Goal: Browse casually: Explore the website without a specific task or goal

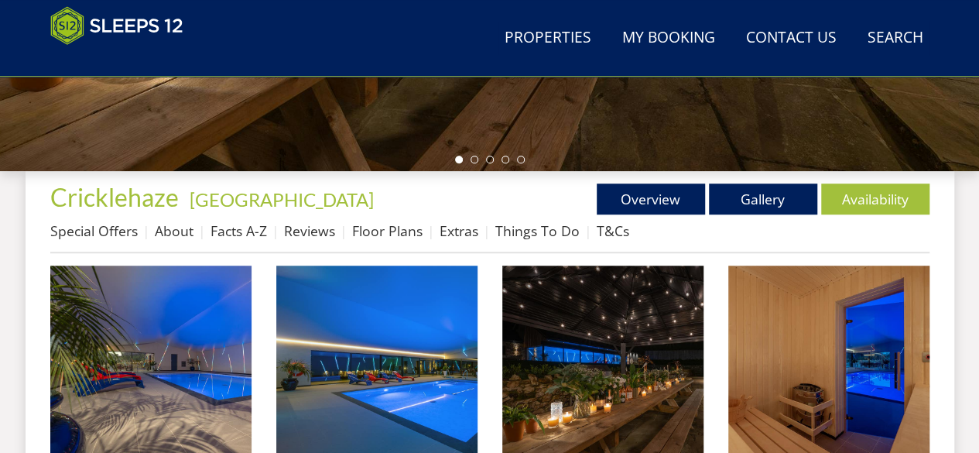
scroll to position [607, 0]
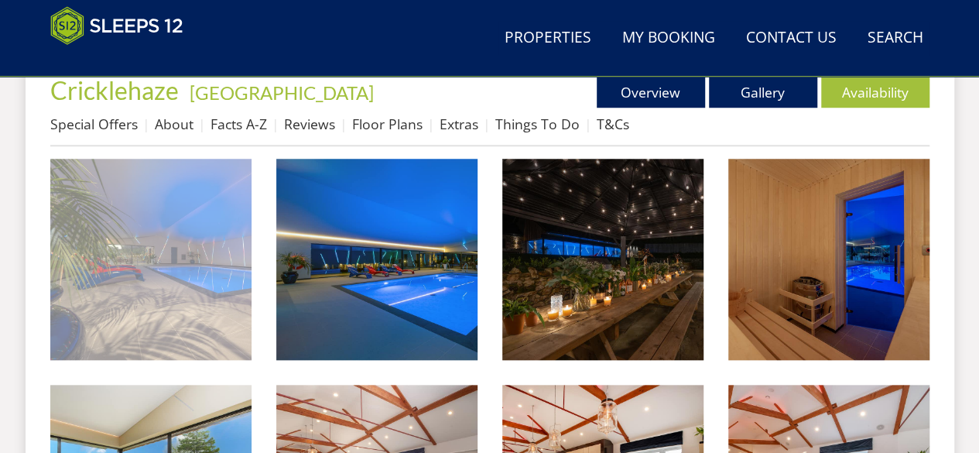
click at [207, 271] on img at bounding box center [150, 259] width 201 height 201
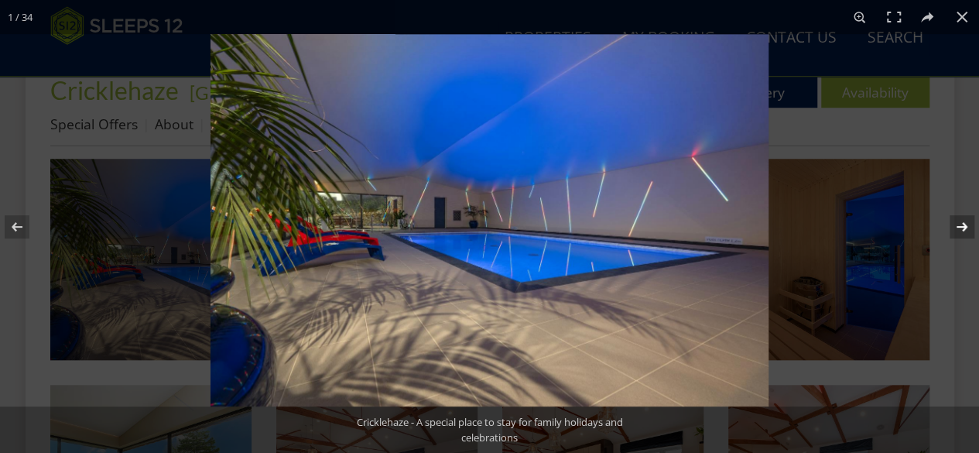
click at [964, 230] on button at bounding box center [952, 226] width 54 height 77
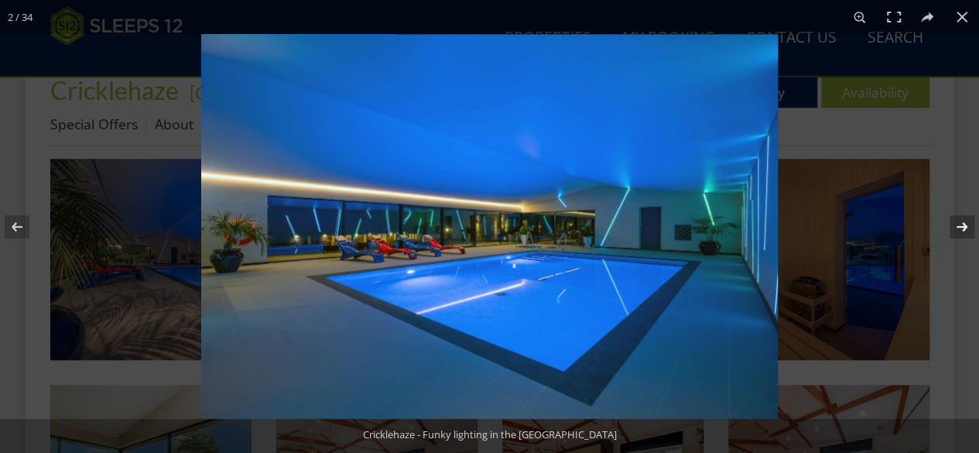
click at [964, 230] on button at bounding box center [952, 226] width 54 height 77
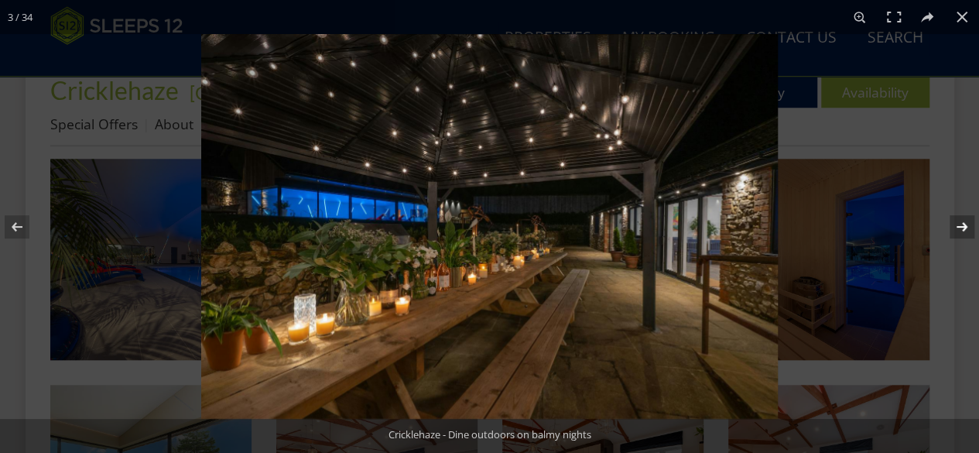
click at [964, 230] on button at bounding box center [952, 226] width 54 height 77
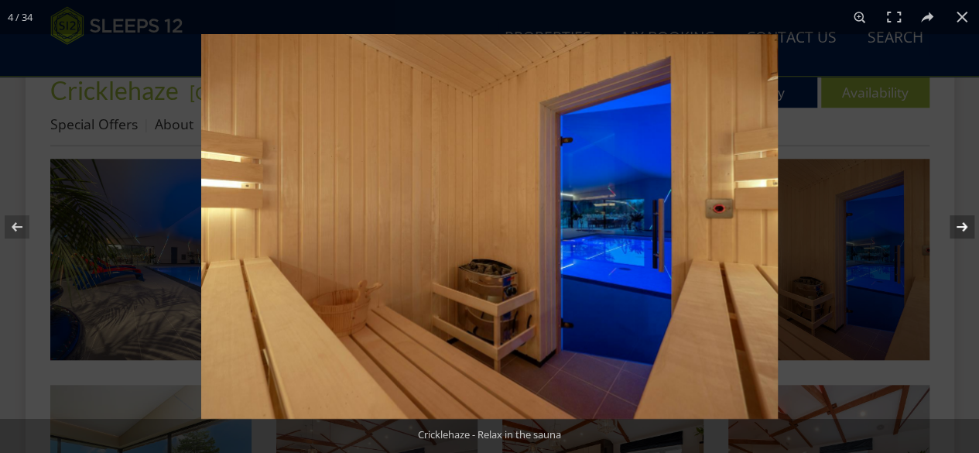
click at [964, 230] on button at bounding box center [952, 226] width 54 height 77
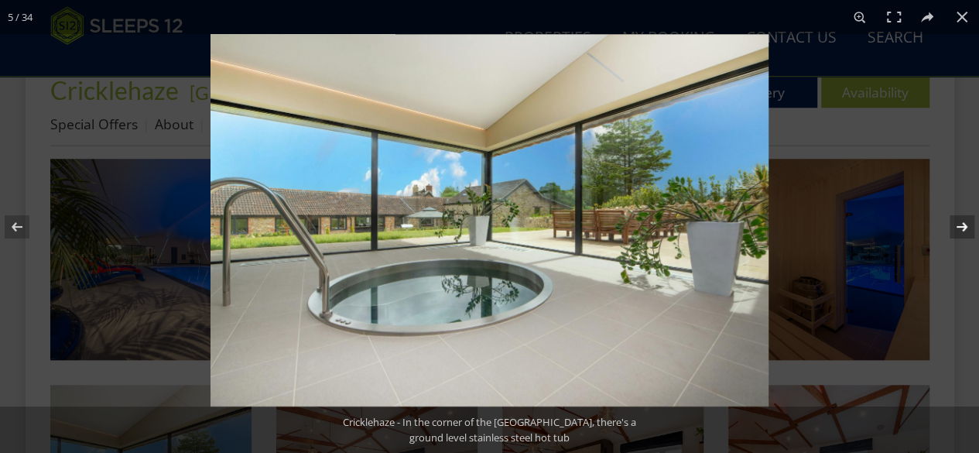
click at [964, 230] on button at bounding box center [952, 226] width 54 height 77
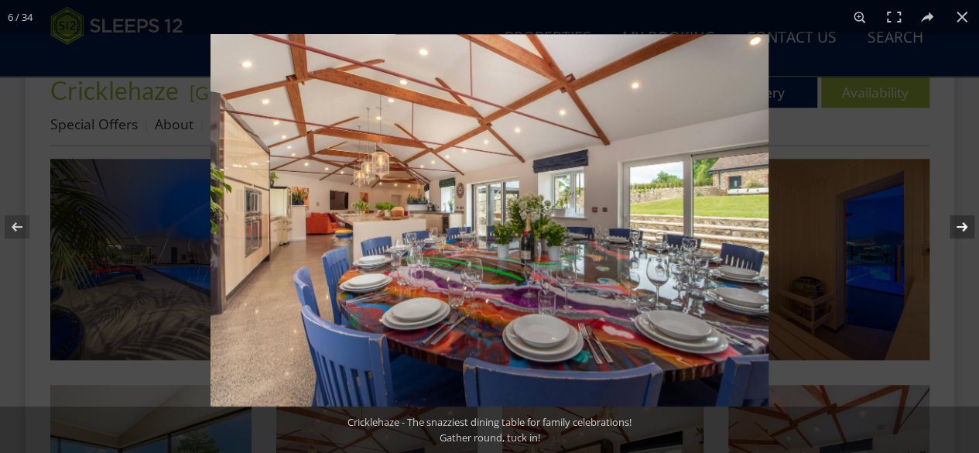
click at [964, 230] on button at bounding box center [952, 226] width 54 height 77
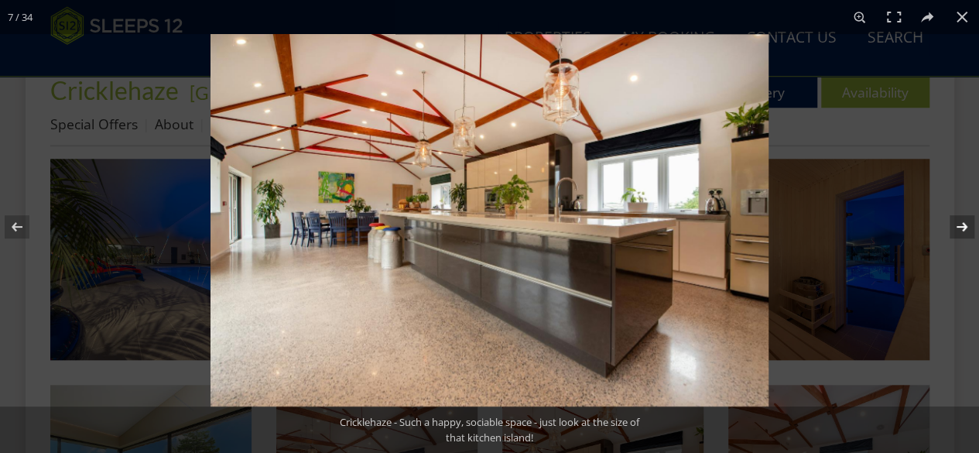
click at [964, 230] on button at bounding box center [952, 226] width 54 height 77
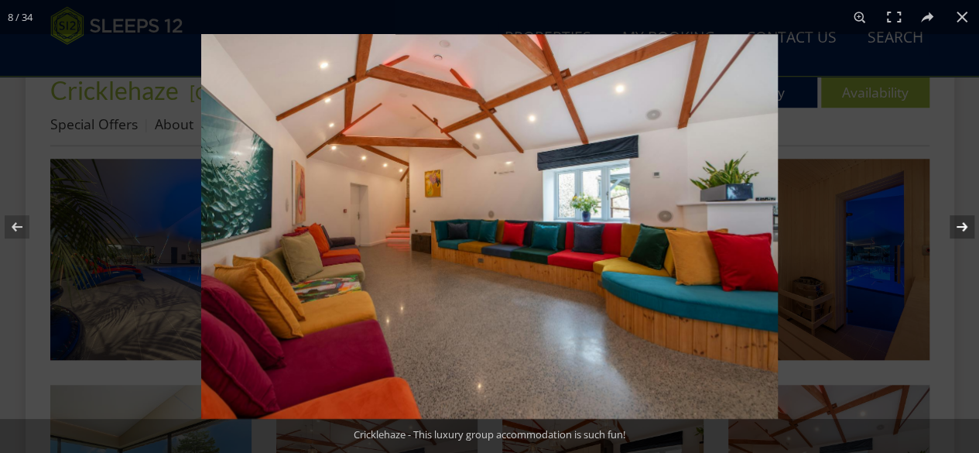
click at [964, 230] on button at bounding box center [952, 226] width 54 height 77
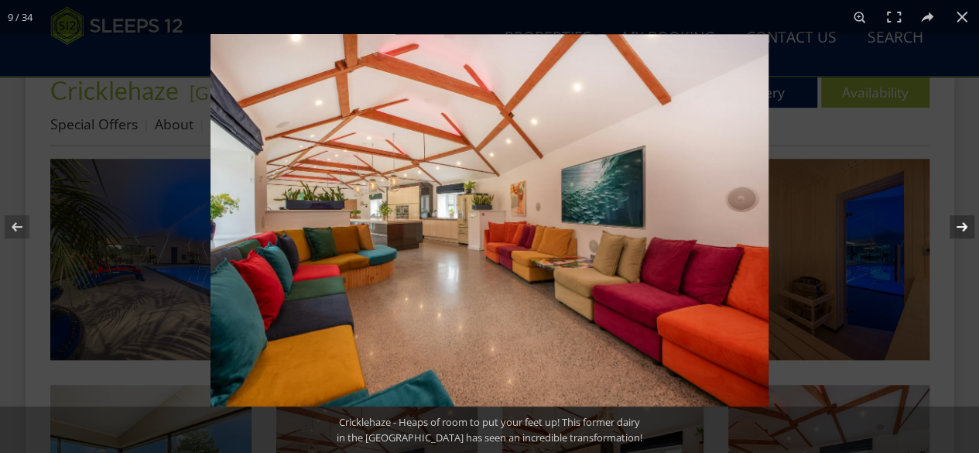
click at [964, 230] on button at bounding box center [952, 226] width 54 height 77
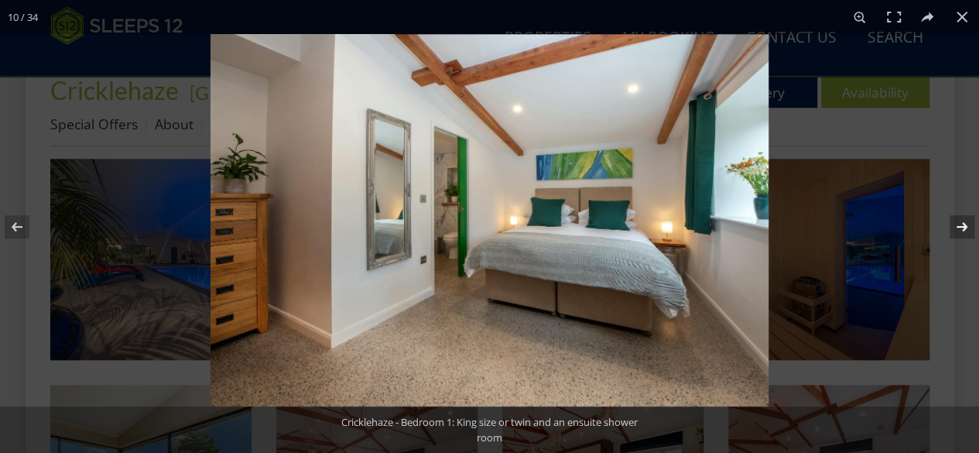
click at [964, 230] on button at bounding box center [952, 226] width 54 height 77
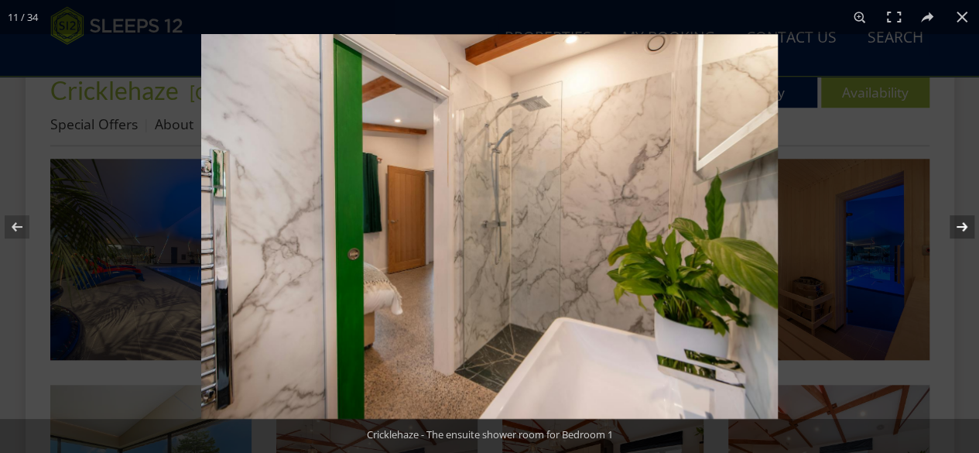
click at [964, 230] on button at bounding box center [952, 226] width 54 height 77
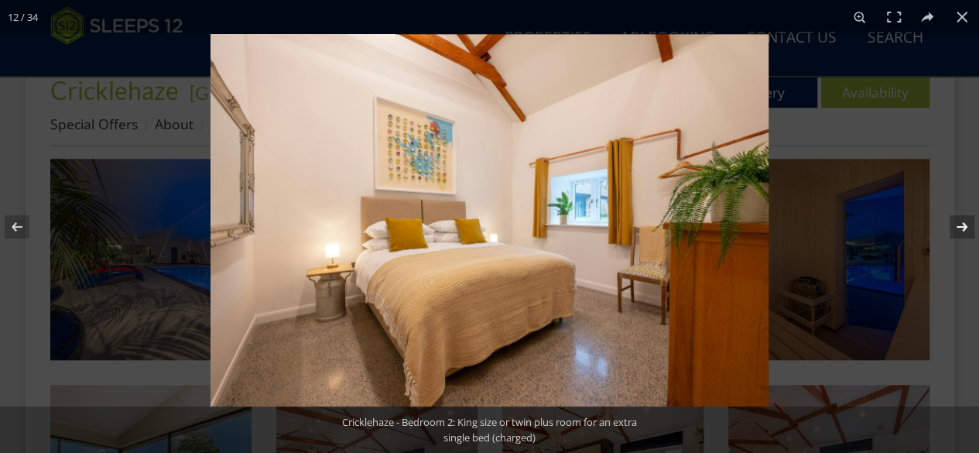
click at [964, 230] on button at bounding box center [952, 226] width 54 height 77
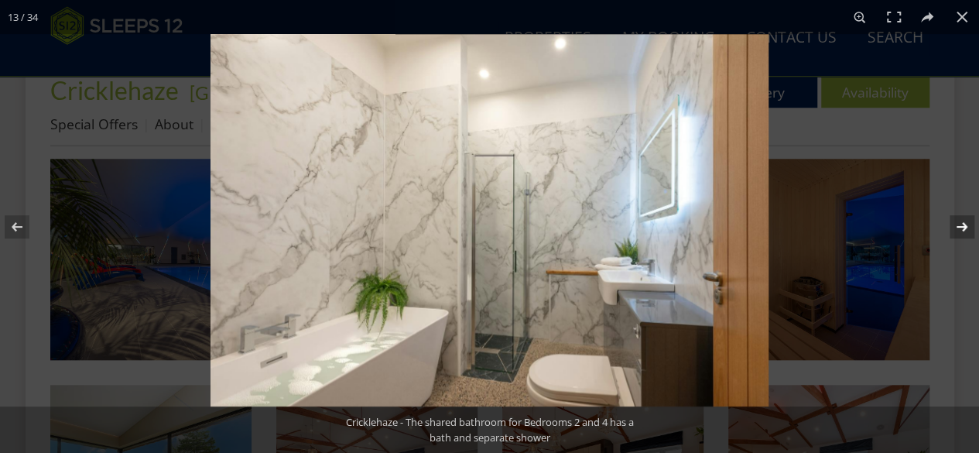
click at [964, 230] on button at bounding box center [952, 226] width 54 height 77
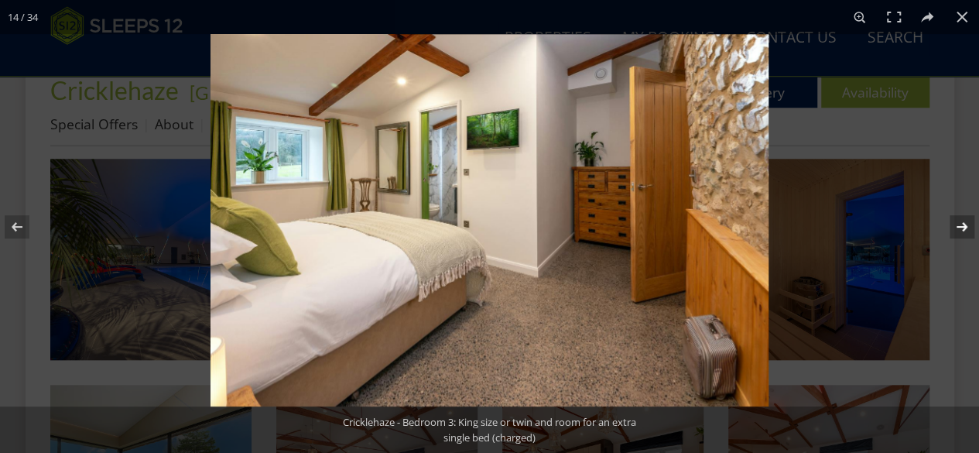
click at [964, 230] on button at bounding box center [952, 226] width 54 height 77
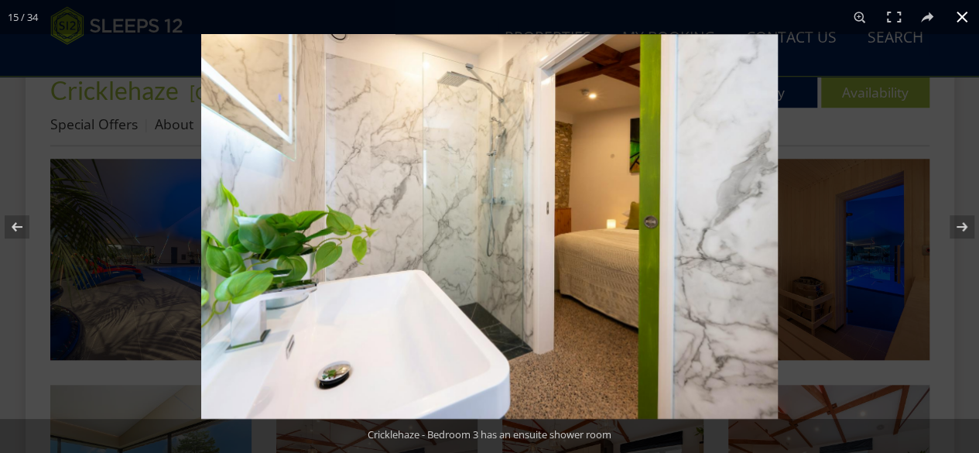
click at [956, 18] on button at bounding box center [962, 17] width 34 height 34
